Goal: Transaction & Acquisition: Purchase product/service

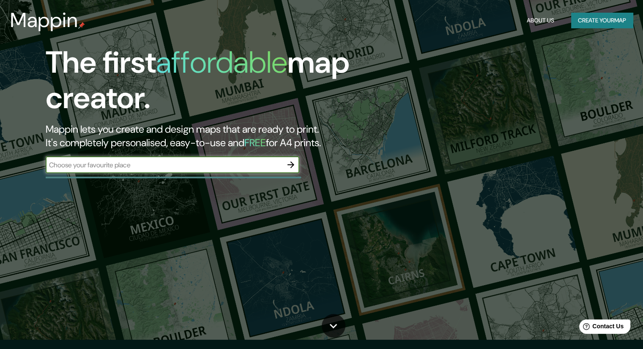
scroll to position [11, 0]
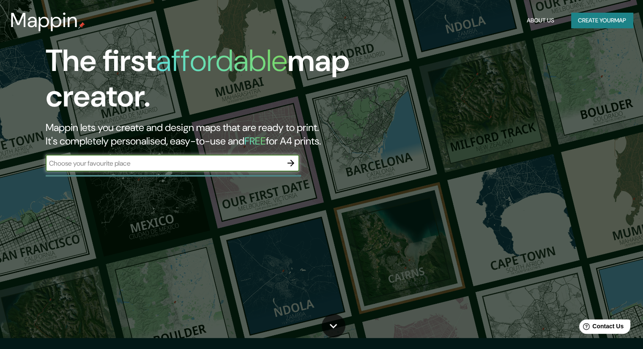
click at [196, 164] on input "text" at bounding box center [164, 163] width 237 height 10
type input "[GEOGRAPHIC_DATA]"
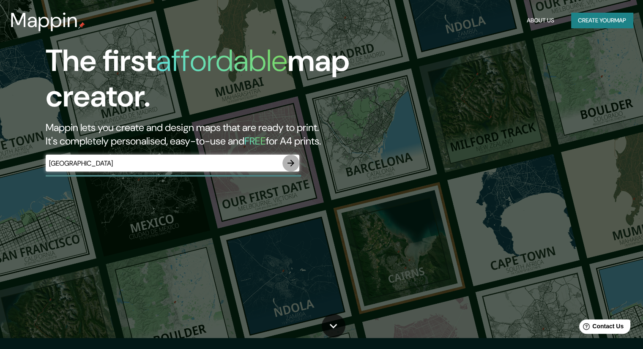
click at [289, 162] on icon "button" at bounding box center [291, 163] width 10 height 10
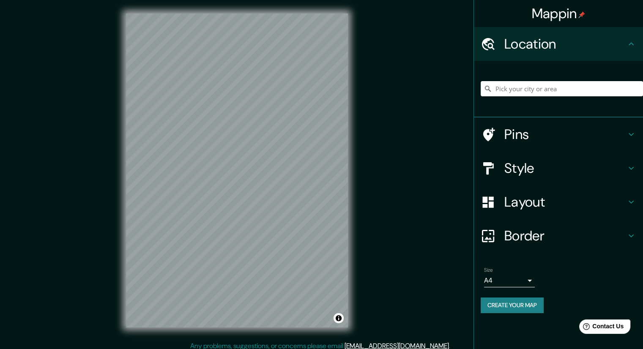
click at [377, 176] on div "Mappin Location Pins Style Layout Border Choose a border. Hint : you can make l…" at bounding box center [321, 177] width 643 height 355
click at [517, 85] on input "Pick your city or area" at bounding box center [561, 88] width 162 height 15
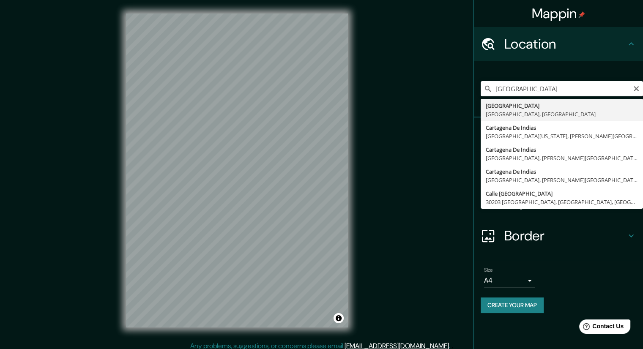
type input "[GEOGRAPHIC_DATA], [GEOGRAPHIC_DATA], [GEOGRAPHIC_DATA]"
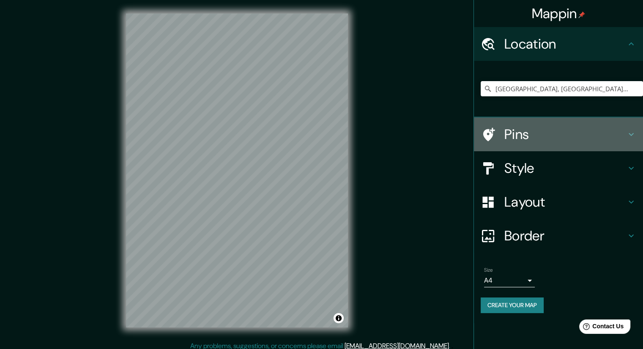
click at [630, 133] on icon at bounding box center [631, 134] width 10 height 10
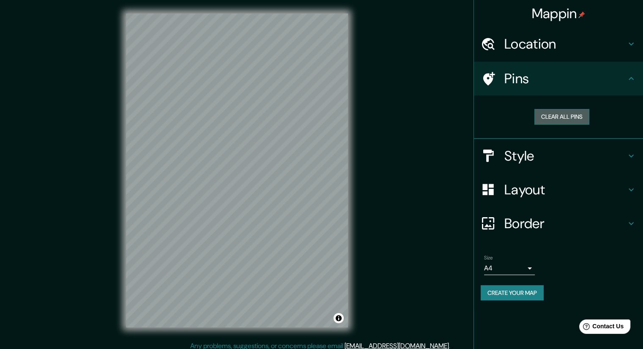
click at [567, 119] on button "Clear all pins" at bounding box center [561, 117] width 55 height 16
click at [628, 156] on icon at bounding box center [631, 156] width 10 height 10
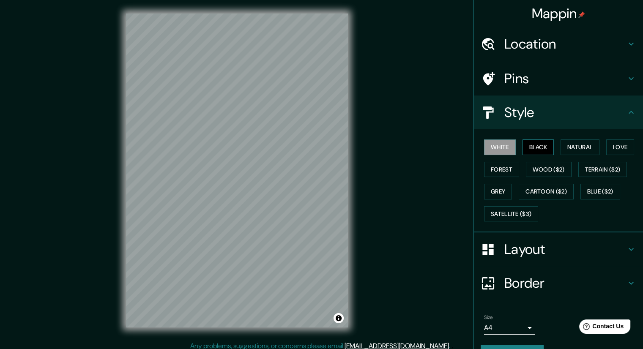
click at [522, 145] on button "Black" at bounding box center [538, 147] width 32 height 16
click at [504, 147] on button "White" at bounding box center [500, 147] width 32 height 16
click at [588, 149] on button "Natural" at bounding box center [579, 147] width 39 height 16
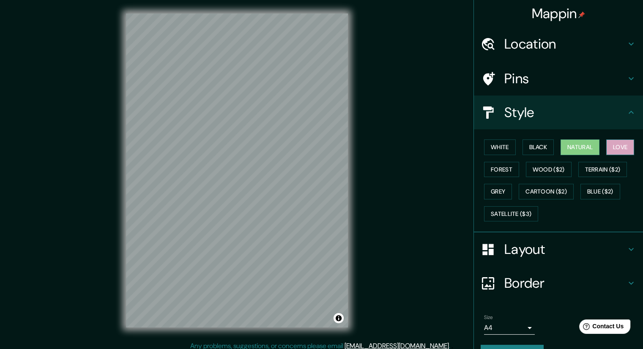
click at [618, 150] on button "Love" at bounding box center [620, 147] width 28 height 16
click at [506, 169] on button "Forest" at bounding box center [501, 170] width 35 height 16
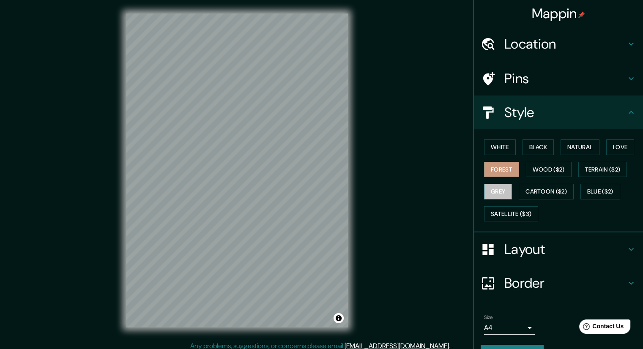
click at [502, 192] on button "Grey" at bounding box center [498, 192] width 28 height 16
click at [503, 166] on button "Forest" at bounding box center [501, 170] width 35 height 16
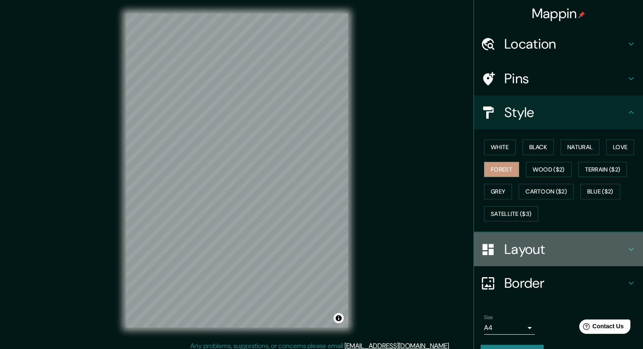
click at [607, 254] on h4 "Layout" at bounding box center [565, 249] width 122 height 17
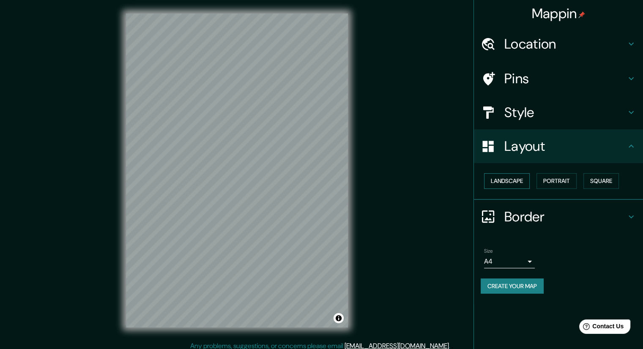
click at [511, 180] on button "Landscape" at bounding box center [507, 181] width 46 height 16
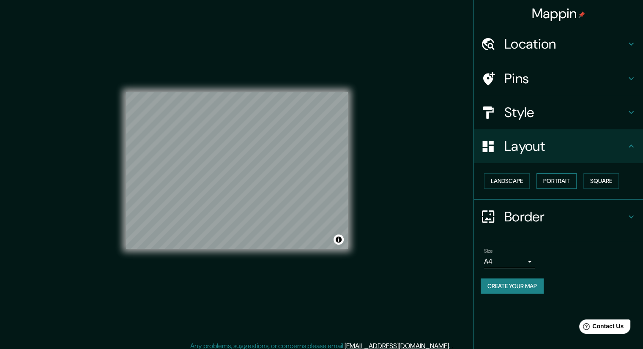
click at [553, 178] on button "Portrait" at bounding box center [556, 181] width 40 height 16
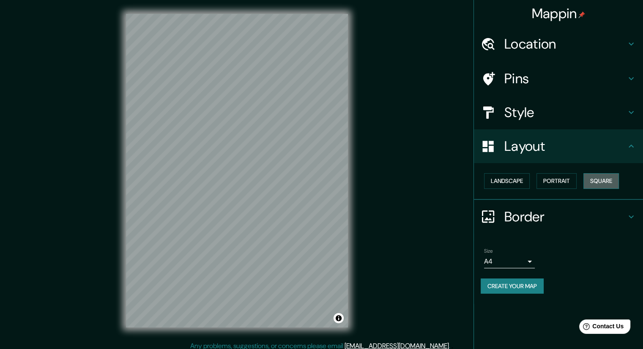
click at [619, 177] on button "Square" at bounding box center [600, 181] width 35 height 16
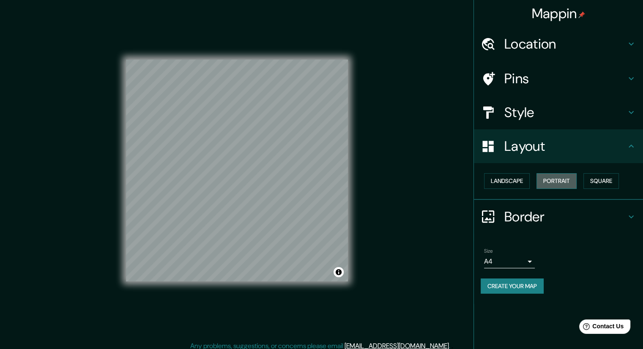
click at [566, 175] on button "Portrait" at bounding box center [556, 181] width 40 height 16
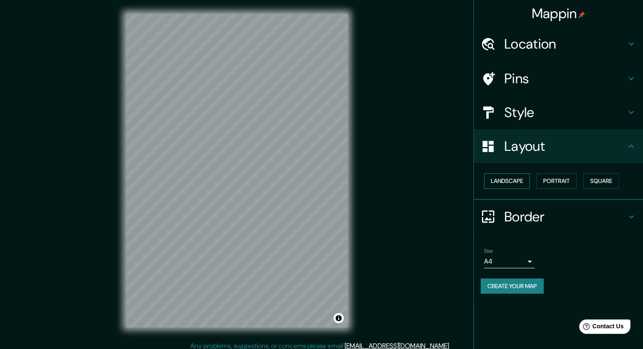
click at [516, 178] on button "Landscape" at bounding box center [507, 181] width 46 height 16
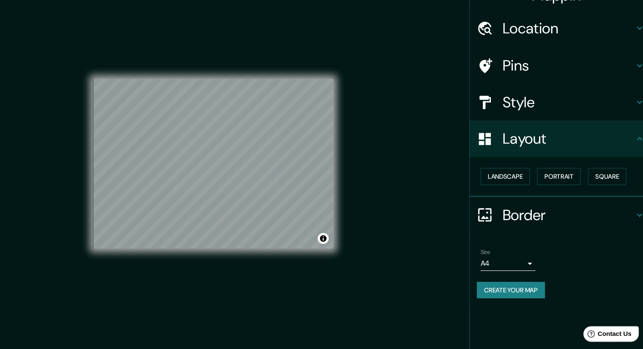
scroll to position [1, 0]
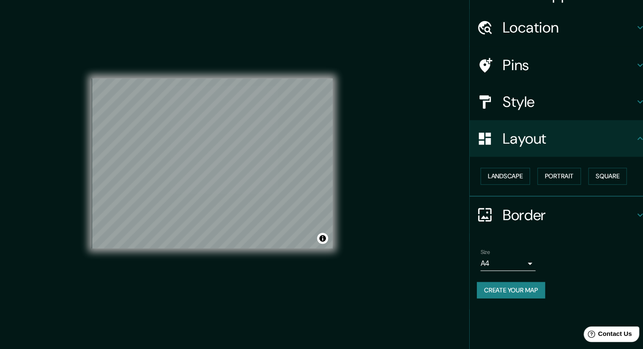
click at [543, 212] on h4 "Border" at bounding box center [565, 216] width 122 height 17
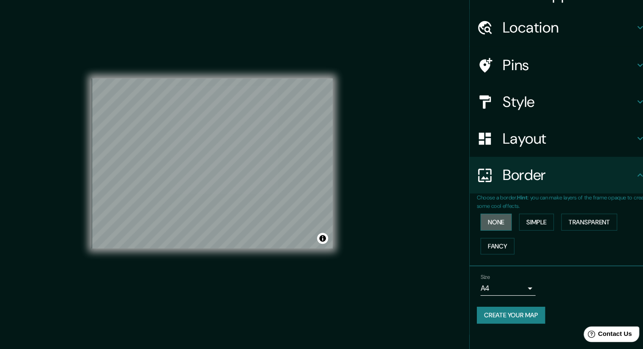
click at [503, 223] on button "None" at bounding box center [498, 224] width 29 height 16
click at [532, 225] on button "Simple" at bounding box center [535, 224] width 32 height 16
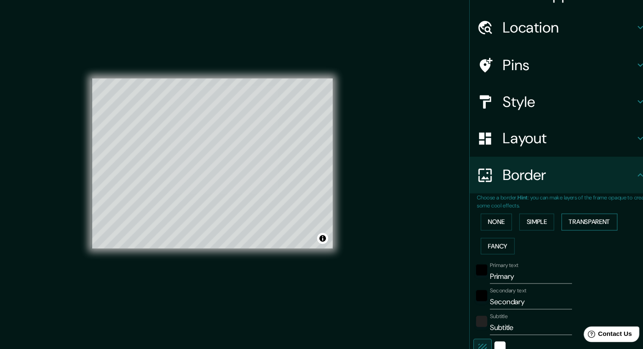
click at [576, 224] on button "Transparent" at bounding box center [584, 224] width 52 height 16
click at [495, 244] on button "Fancy" at bounding box center [499, 246] width 31 height 16
click at [567, 221] on button "Transparent" at bounding box center [584, 224] width 52 height 16
click at [494, 218] on button "None" at bounding box center [498, 224] width 29 height 16
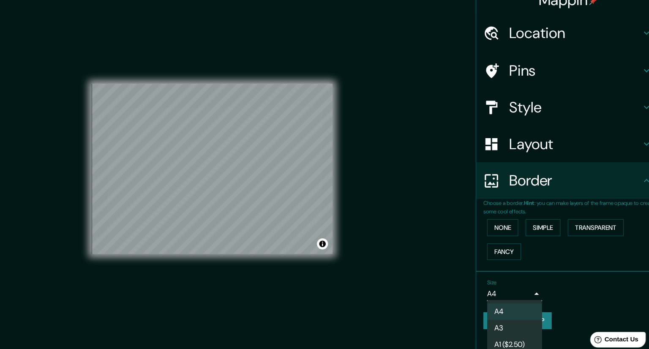
click at [525, 276] on body "Mappin Location [GEOGRAPHIC_DATA], [GEOGRAPHIC_DATA], [GEOGRAPHIC_DATA] Pins St…" at bounding box center [324, 173] width 649 height 349
click at [519, 301] on li "A4" at bounding box center [515, 300] width 51 height 15
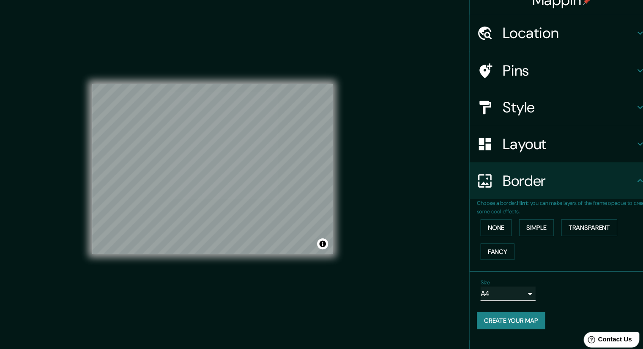
scroll to position [0, 0]
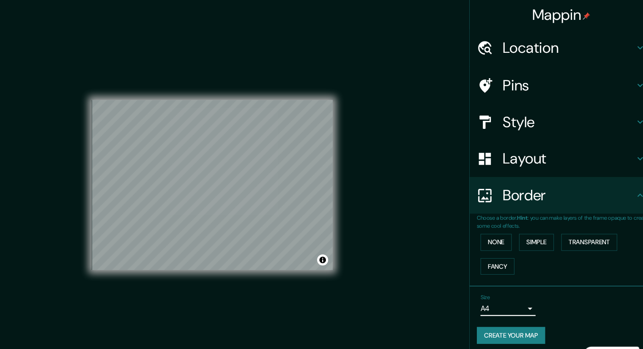
click at [600, 111] on h4 "Style" at bounding box center [565, 112] width 122 height 17
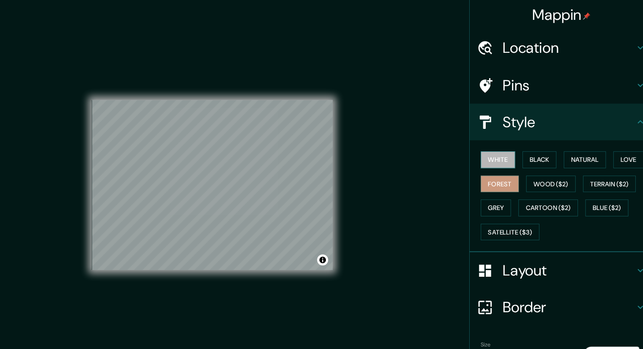
click at [504, 144] on button "White" at bounding box center [500, 147] width 32 height 16
click at [526, 146] on button "Black" at bounding box center [538, 147] width 32 height 16
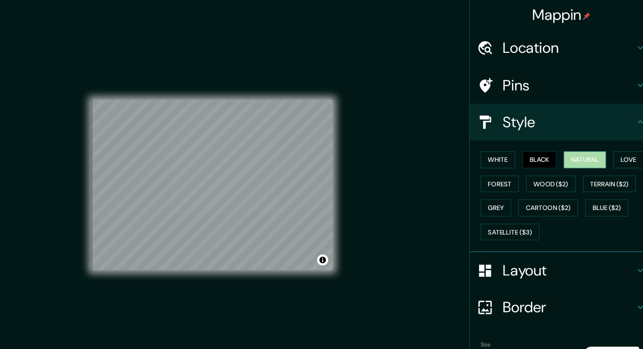
click at [567, 149] on button "Natural" at bounding box center [579, 147] width 39 height 16
click at [621, 149] on button "Love" at bounding box center [620, 147] width 28 height 16
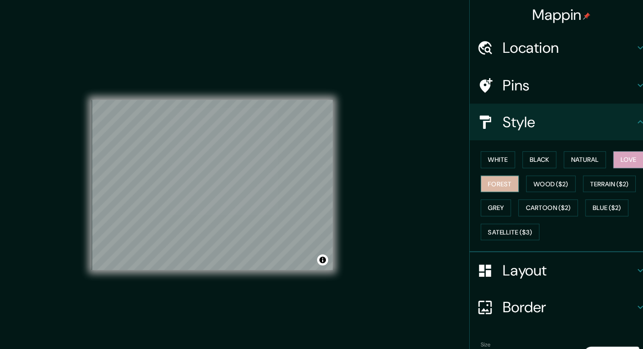
click at [488, 163] on button "Forest" at bounding box center [501, 170] width 35 height 16
click at [396, 214] on div "Mappin Location [GEOGRAPHIC_DATA], [GEOGRAPHIC_DATA], [GEOGRAPHIC_DATA] Pins St…" at bounding box center [321, 177] width 643 height 355
click at [505, 142] on button "White" at bounding box center [500, 147] width 32 height 16
